Goal: Transaction & Acquisition: Subscribe to service/newsletter

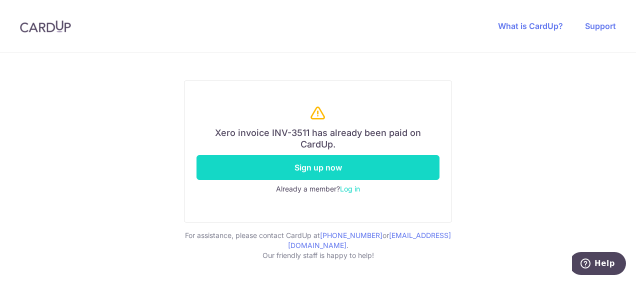
click at [325, 155] on link "Sign up now" at bounding box center [318, 167] width 243 height 25
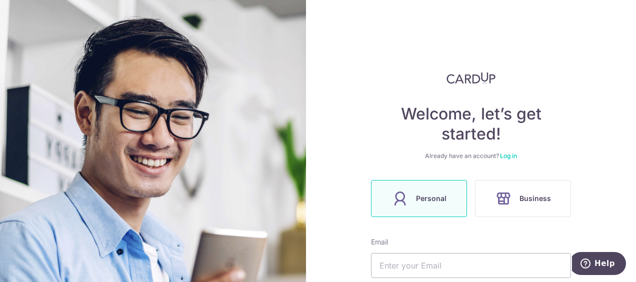
click at [432, 190] on label "Personal" at bounding box center [419, 198] width 96 height 37
click at [432, 187] on label "Personal" at bounding box center [419, 198] width 96 height 37
click at [392, 269] on input "text" at bounding box center [471, 265] width 200 height 25
type input "[EMAIL_ADDRESS][DOMAIN_NAME]"
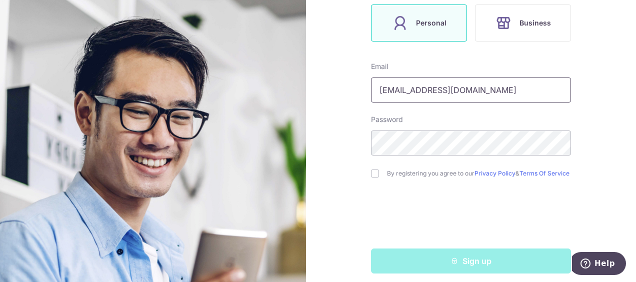
scroll to position [176, 0]
click at [371, 175] on input "checkbox" at bounding box center [375, 173] width 8 height 8
click at [373, 177] on input "checkbox" at bounding box center [375, 173] width 8 height 8
checkbox input "true"
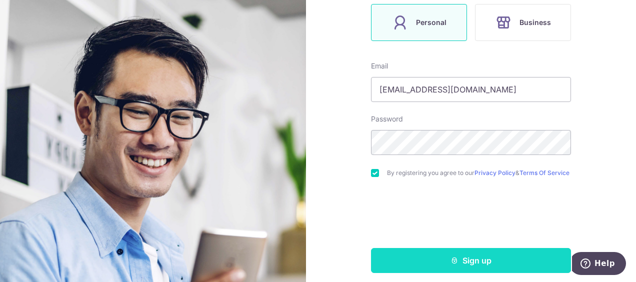
click at [431, 264] on button "Sign up" at bounding box center [471, 260] width 200 height 25
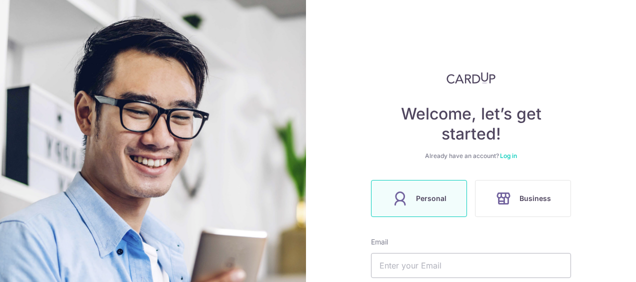
scroll to position [220, 0]
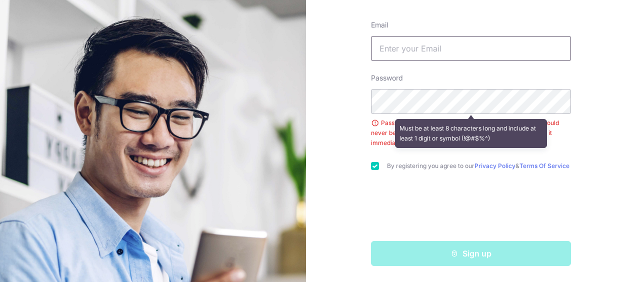
click at [434, 52] on input "text" at bounding box center [471, 48] width 200 height 25
type input "[EMAIL_ADDRESS][DOMAIN_NAME]"
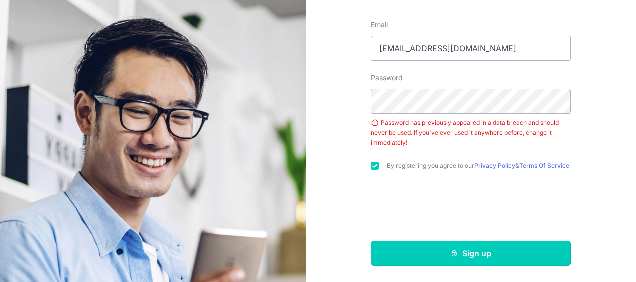
click at [413, 255] on button "Sign up" at bounding box center [471, 253] width 200 height 25
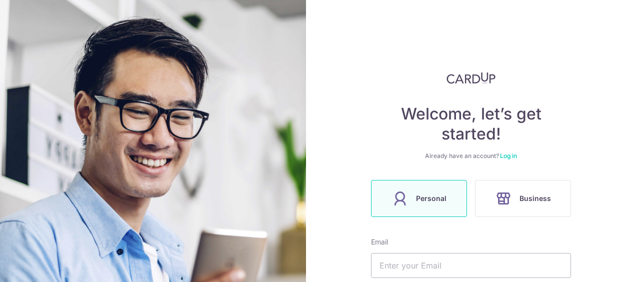
scroll to position [220, 0]
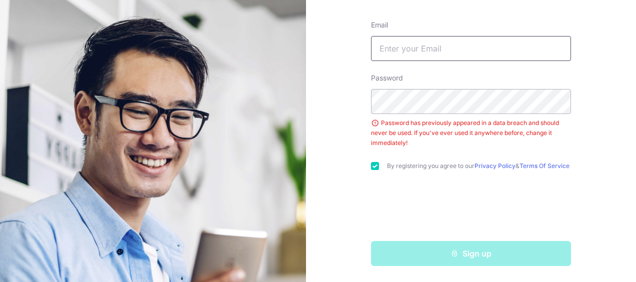
click at [419, 43] on input "text" at bounding box center [471, 48] width 200 height 25
type input "[EMAIL_ADDRESS][DOMAIN_NAME]"
